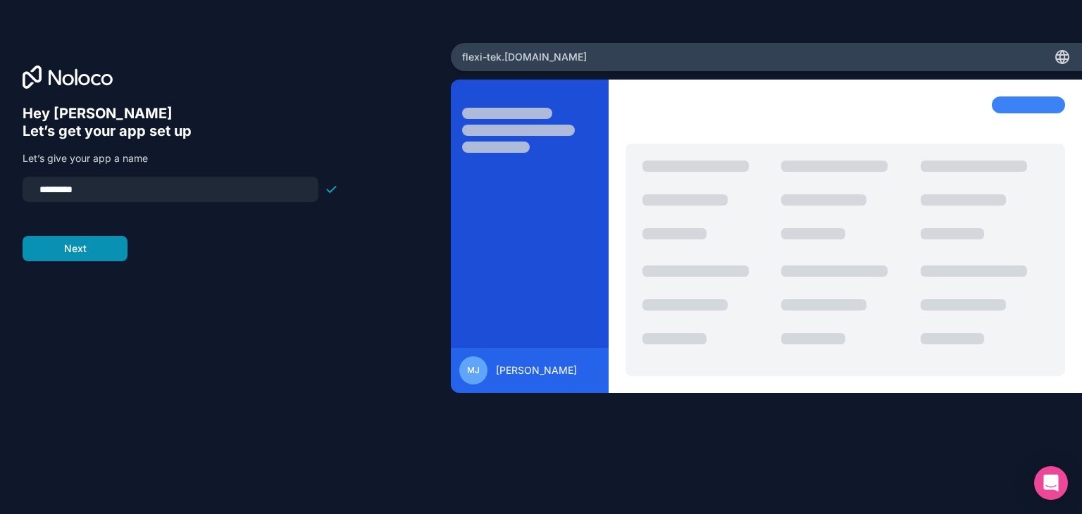
click at [84, 249] on button "Next" at bounding box center [75, 248] width 105 height 25
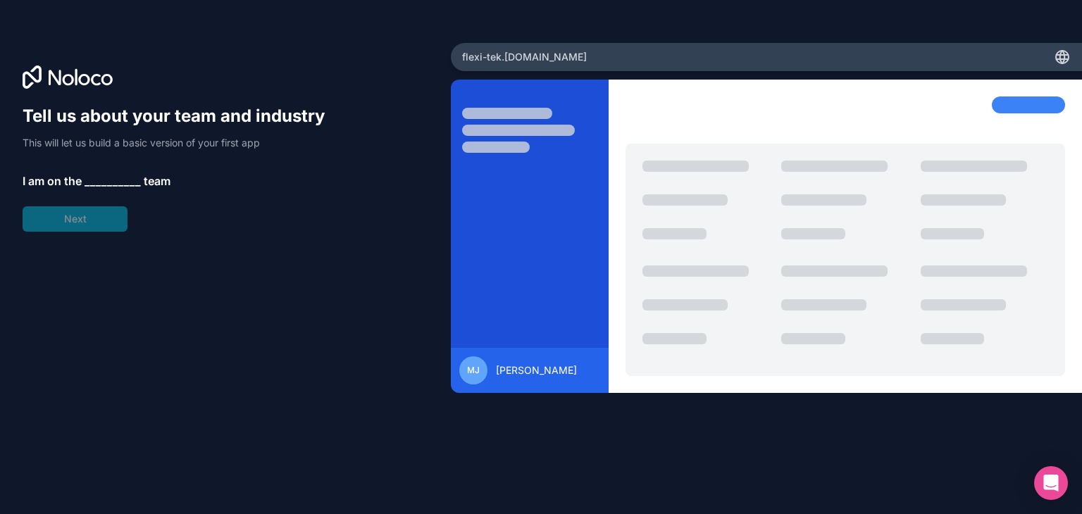
click at [91, 184] on span "__________" at bounding box center [112, 181] width 56 height 17
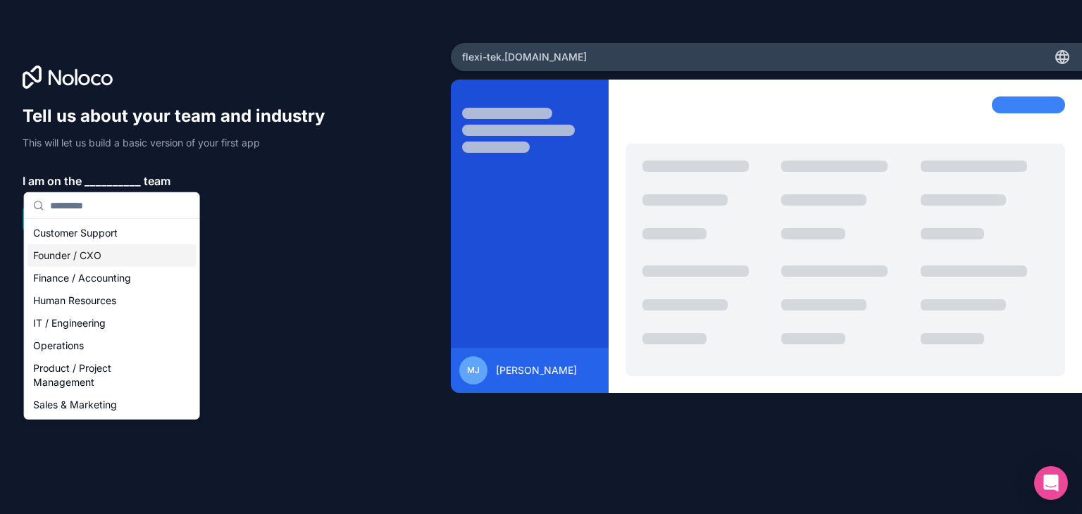
click at [118, 254] on div "Founder / CXO" at bounding box center [111, 255] width 169 height 23
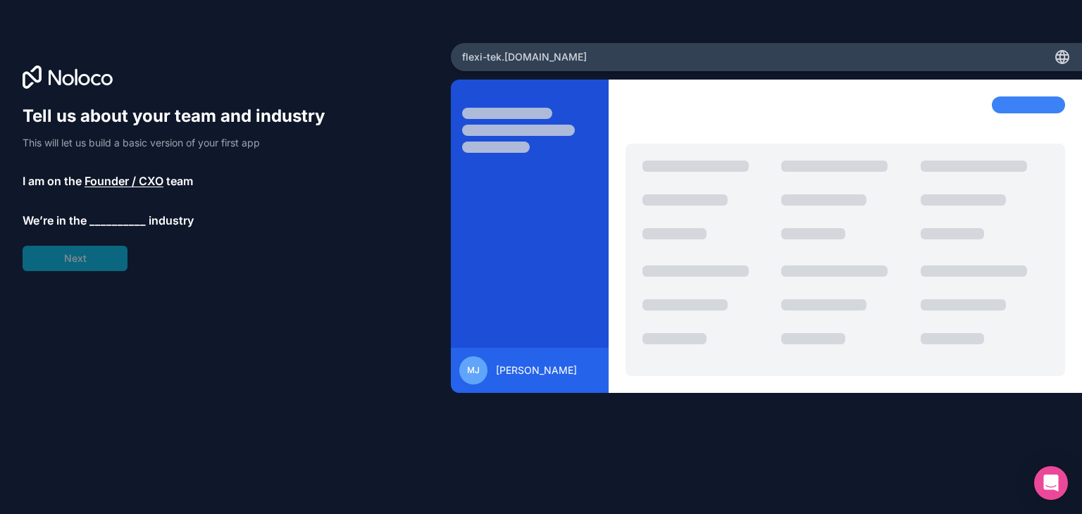
click at [116, 218] on span "__________" at bounding box center [117, 220] width 56 height 17
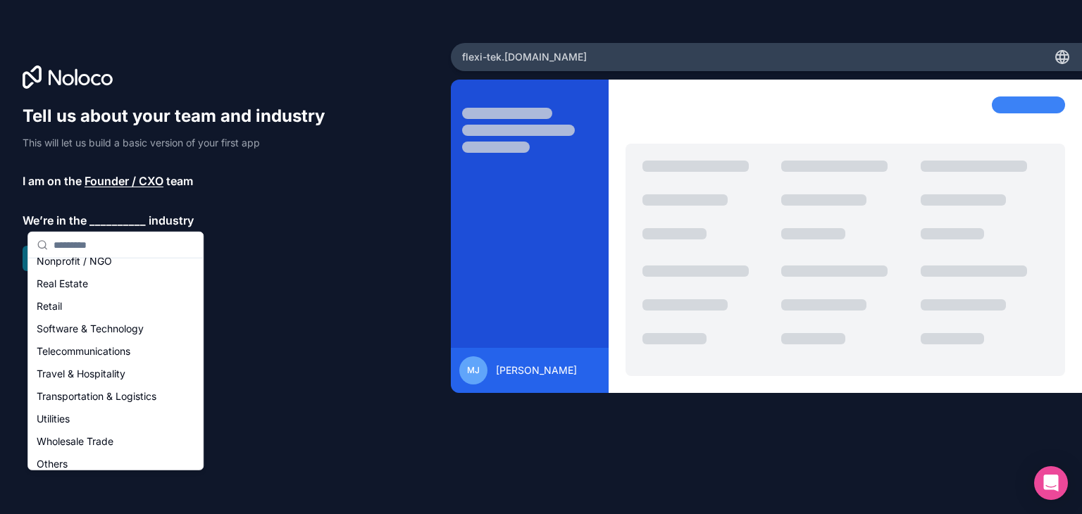
scroll to position [290, 0]
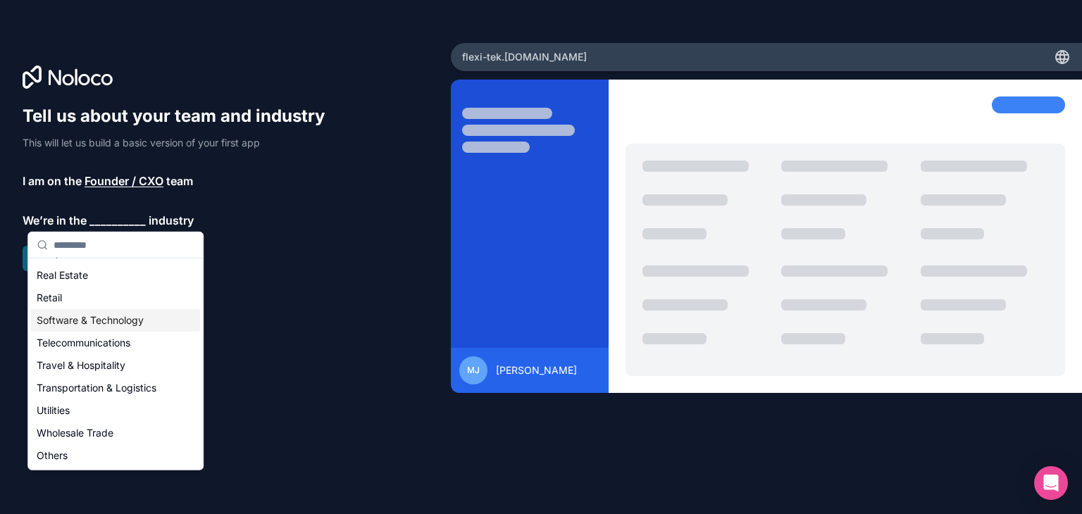
click at [135, 326] on div "Software & Technology" at bounding box center [115, 320] width 169 height 23
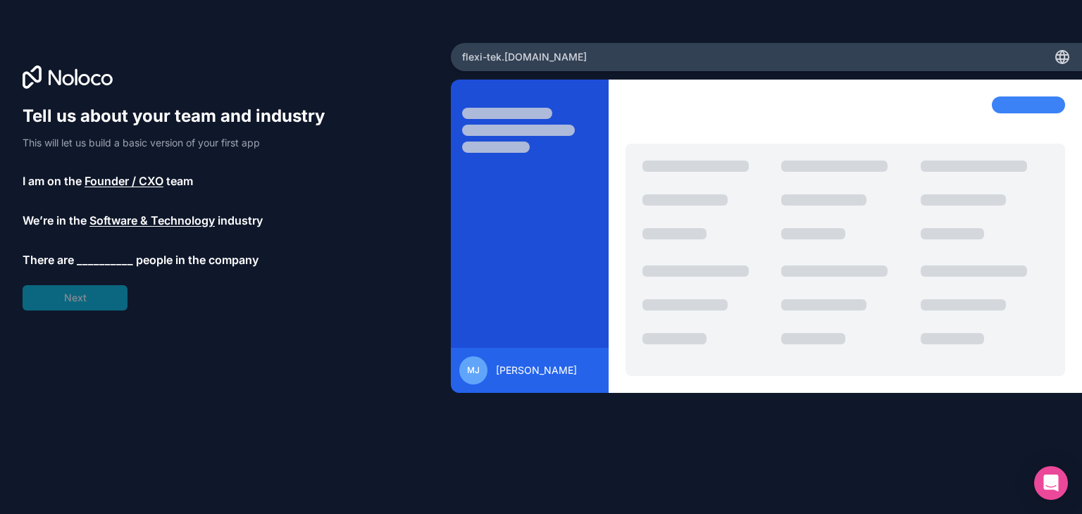
click at [101, 256] on span "__________" at bounding box center [105, 259] width 56 height 17
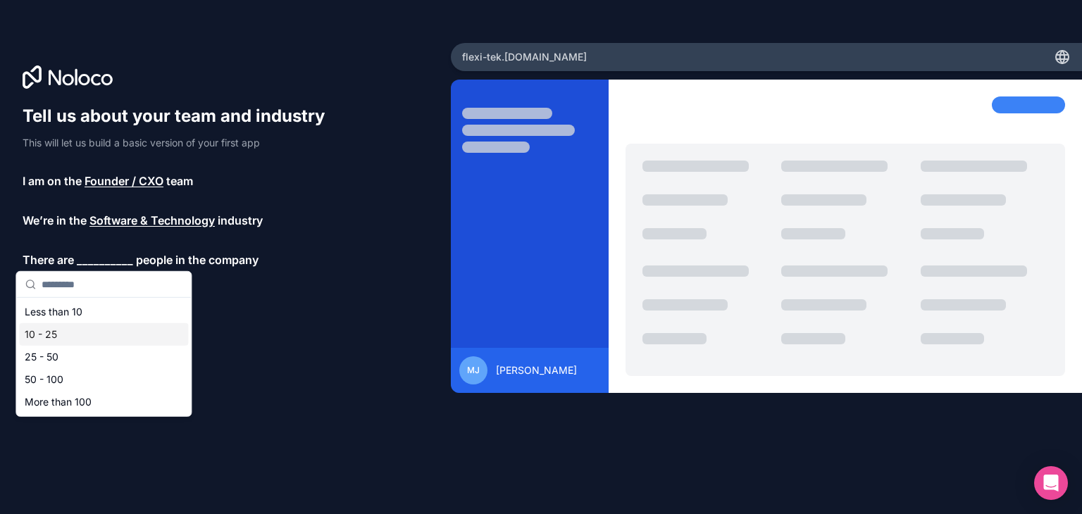
click at [80, 332] on div "10 - 25" at bounding box center [103, 334] width 169 height 23
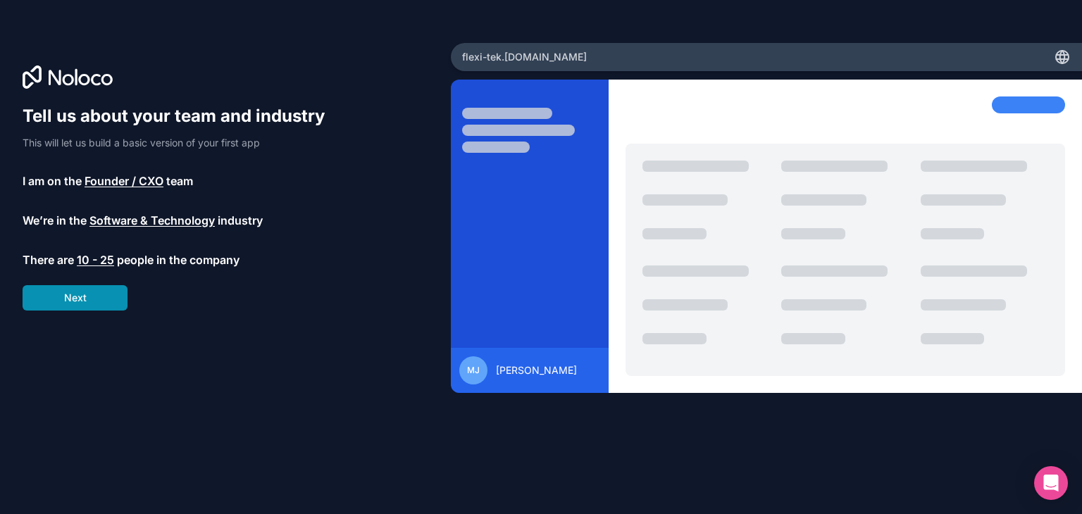
click at [84, 296] on button "Next" at bounding box center [75, 297] width 105 height 25
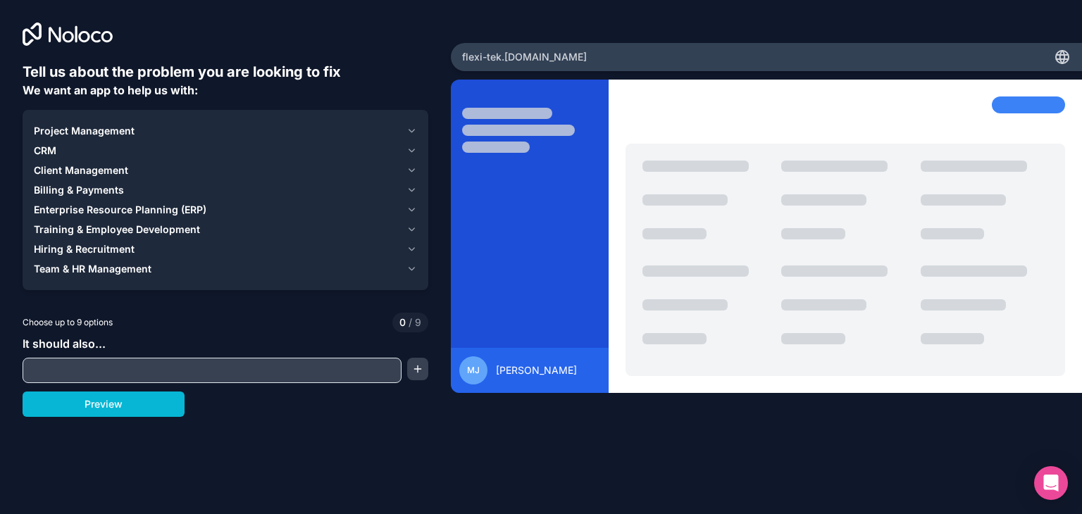
click at [396, 127] on div "Project Management" at bounding box center [217, 131] width 367 height 14
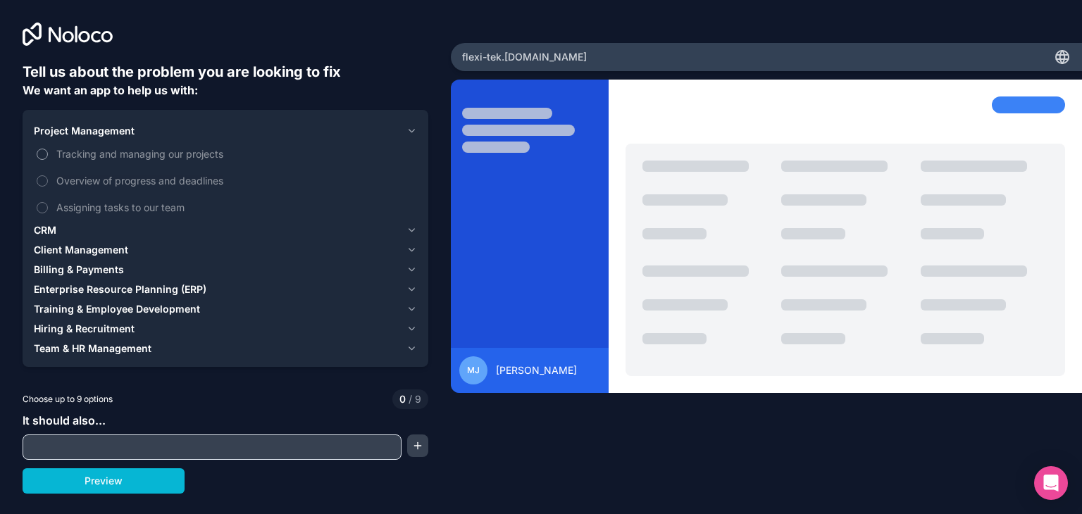
click at [165, 151] on span "Tracking and managing our projects" at bounding box center [235, 153] width 358 height 15
click at [48, 151] on button "Tracking and managing our projects" at bounding box center [42, 154] width 11 height 11
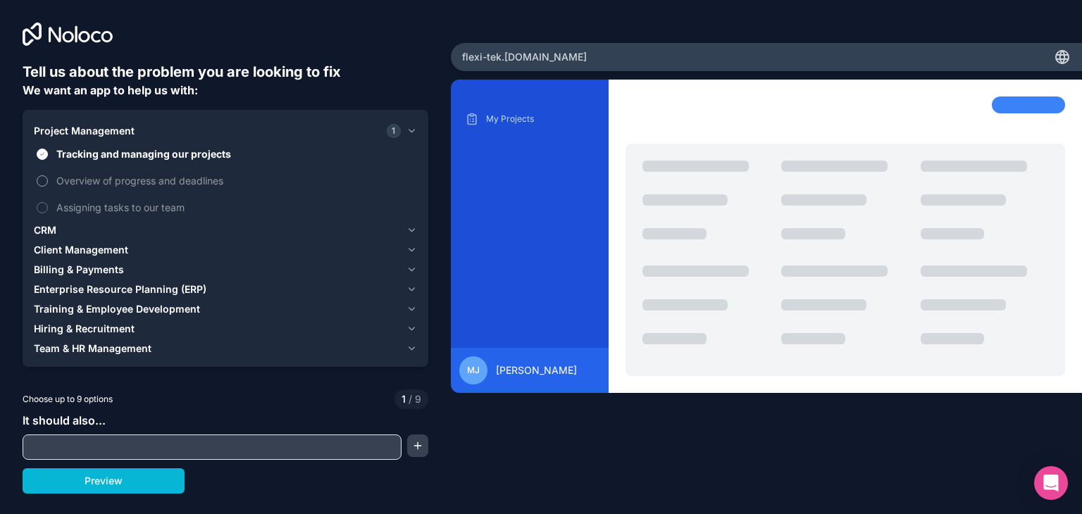
click at [129, 182] on span "Overview of progress and deadlines" at bounding box center [235, 180] width 358 height 15
click at [48, 182] on button "Overview of progress and deadlines" at bounding box center [42, 180] width 11 height 11
click at [132, 211] on span "Assigning tasks to our team" at bounding box center [235, 207] width 358 height 15
click at [48, 211] on button "Assigning tasks to our team" at bounding box center [42, 207] width 11 height 11
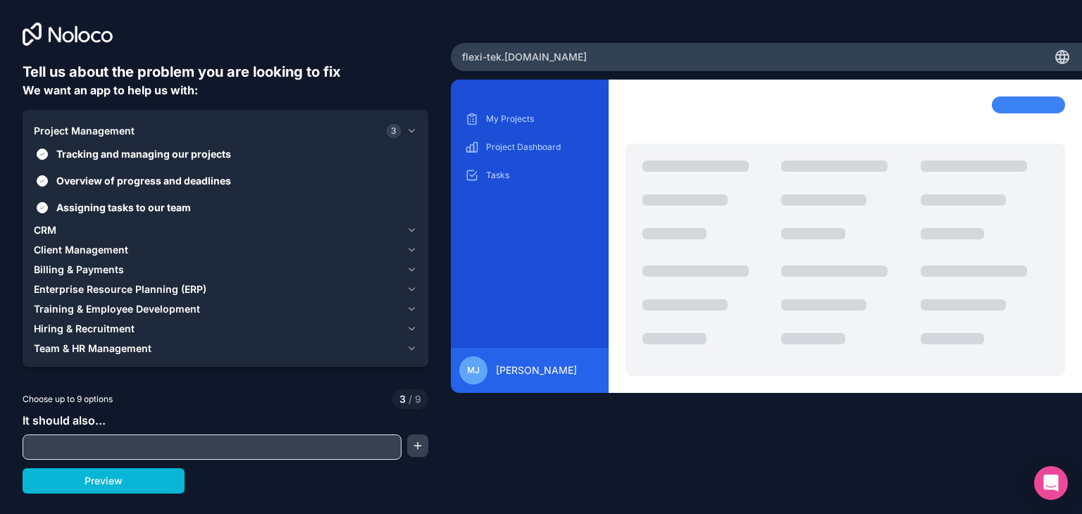
click at [156, 271] on div "Billing & Payments" at bounding box center [217, 270] width 367 height 14
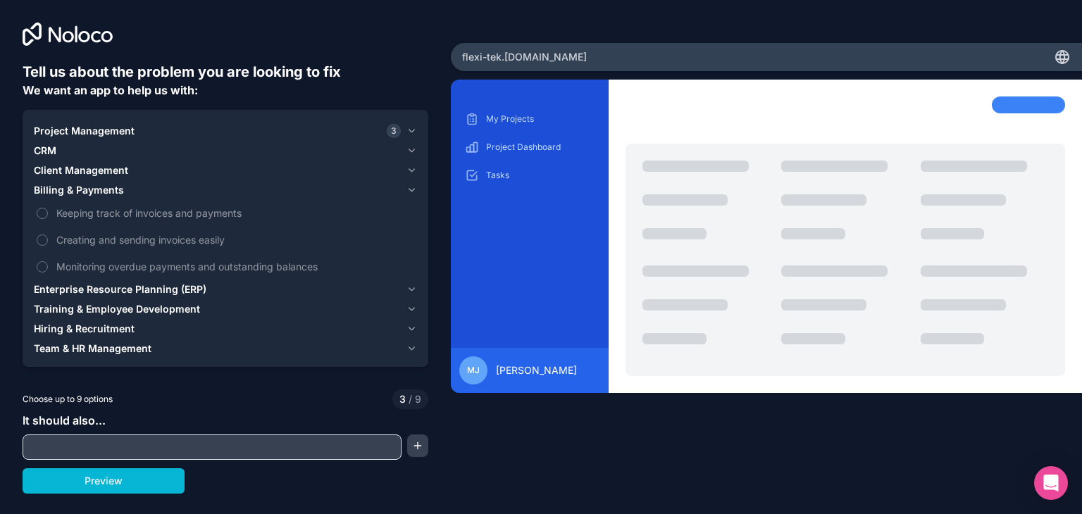
click at [109, 173] on span "Client Management" at bounding box center [81, 170] width 94 height 14
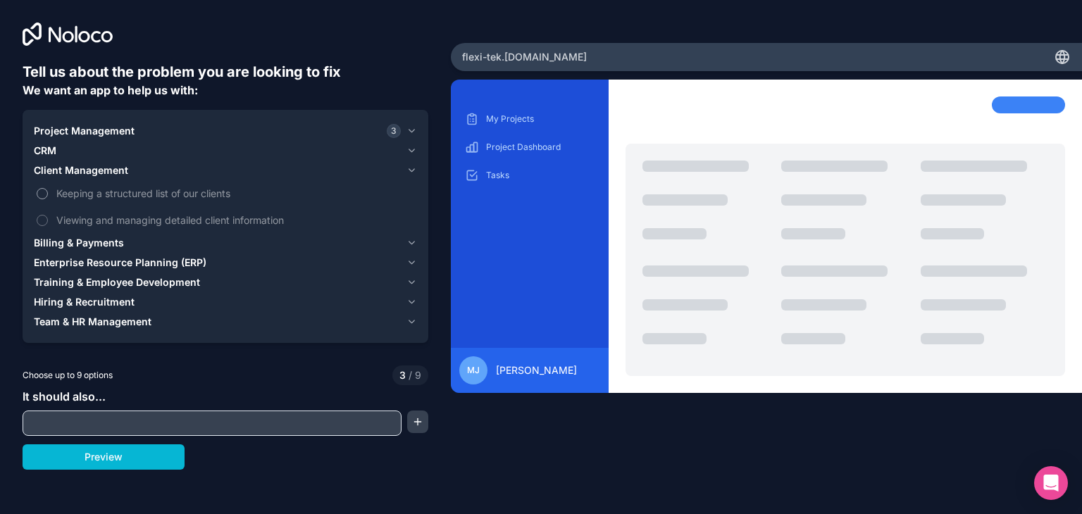
click at [144, 192] on span "Keeping a structured list of our clients" at bounding box center [235, 193] width 358 height 15
click at [48, 192] on button "Keeping a structured list of our clients" at bounding box center [42, 193] width 11 height 11
click at [141, 218] on span "Viewing and managing detailed client information" at bounding box center [235, 220] width 358 height 15
click at [48, 218] on button "Viewing and managing detailed client information" at bounding box center [42, 220] width 11 height 11
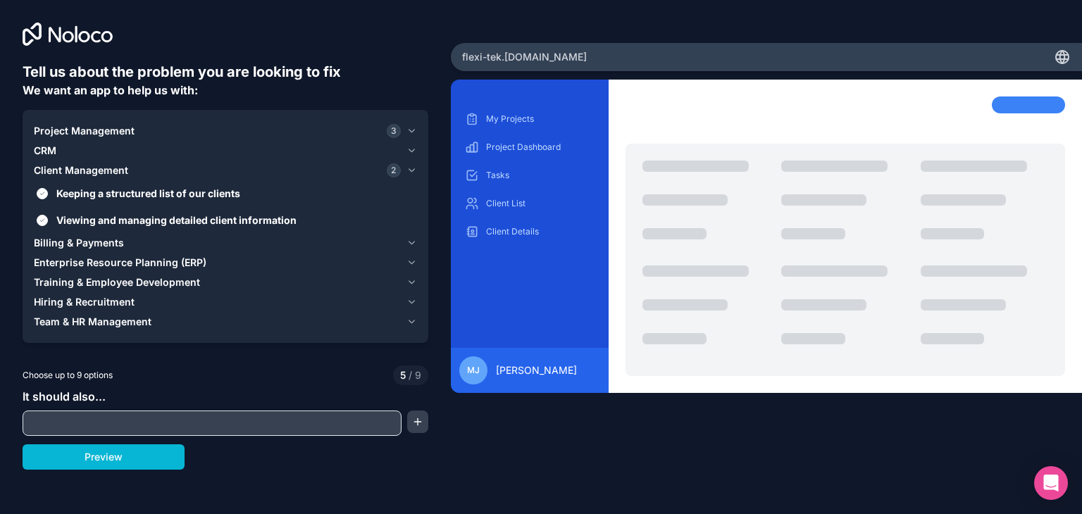
click at [209, 150] on div "CRM" at bounding box center [217, 151] width 367 height 14
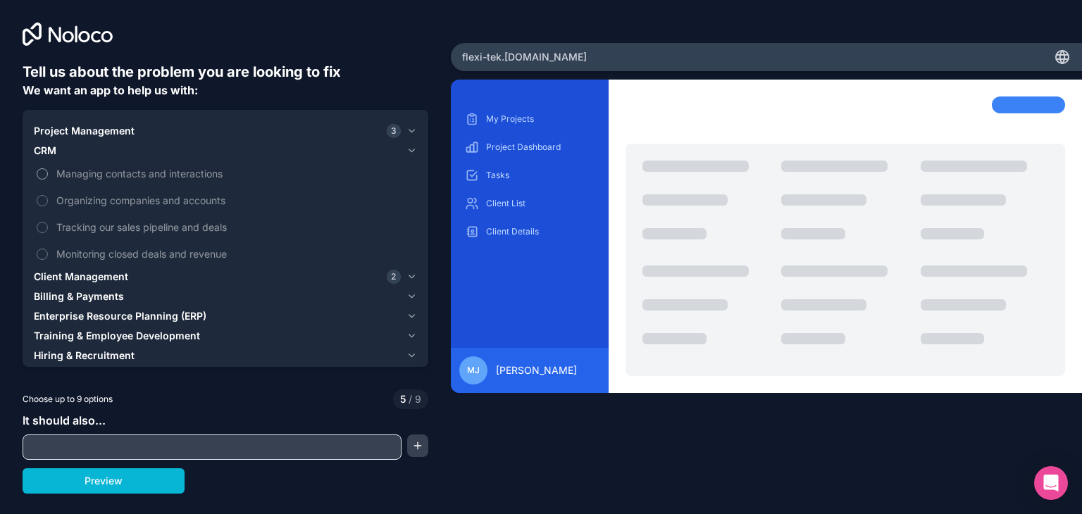
click at [90, 174] on span "Managing contacts and interactions" at bounding box center [235, 173] width 358 height 15
click at [48, 174] on button "Managing contacts and interactions" at bounding box center [42, 173] width 11 height 11
click at [96, 192] on label "Organizing companies and accounts" at bounding box center [225, 200] width 383 height 26
click at [48, 195] on button "Organizing companies and accounts" at bounding box center [42, 200] width 11 height 11
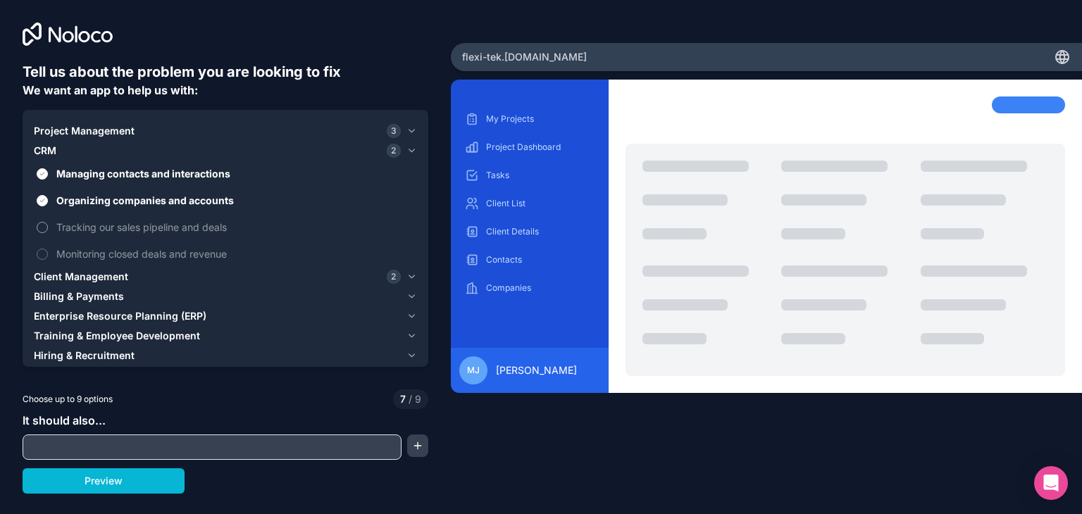
click at [95, 223] on span "Tracking our sales pipeline and deals" at bounding box center [235, 227] width 358 height 15
click at [48, 223] on button "Tracking our sales pipeline and deals" at bounding box center [42, 227] width 11 height 11
click at [90, 249] on span "Monitoring closed deals and revenue" at bounding box center [235, 253] width 358 height 15
click at [48, 249] on button "Monitoring closed deals and revenue" at bounding box center [42, 254] width 11 height 11
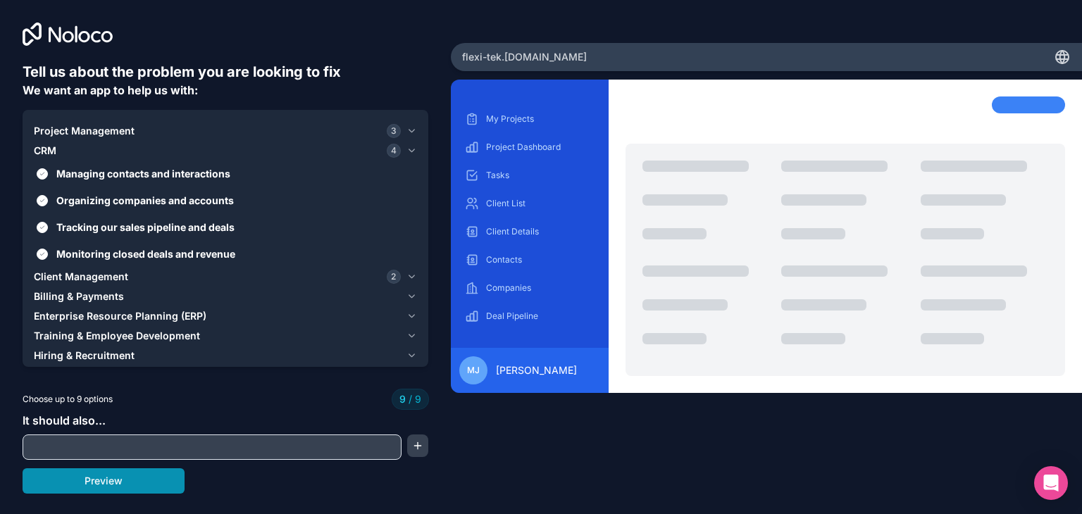
click at [121, 486] on button "Preview" at bounding box center [104, 480] width 162 height 25
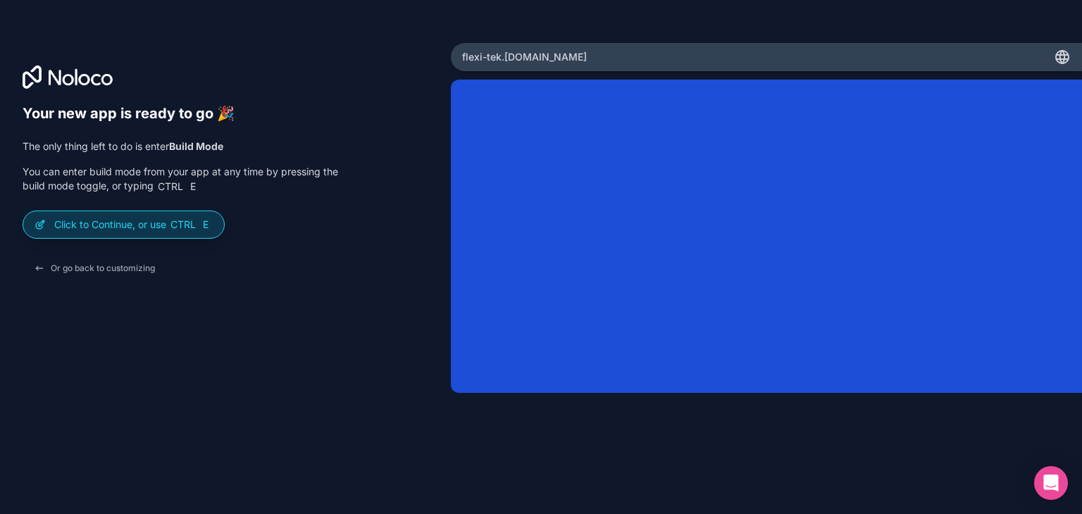
click at [159, 220] on p "Click to Continue, or use Ctrl E" at bounding box center [133, 225] width 158 height 14
